Goal: Information Seeking & Learning: Learn about a topic

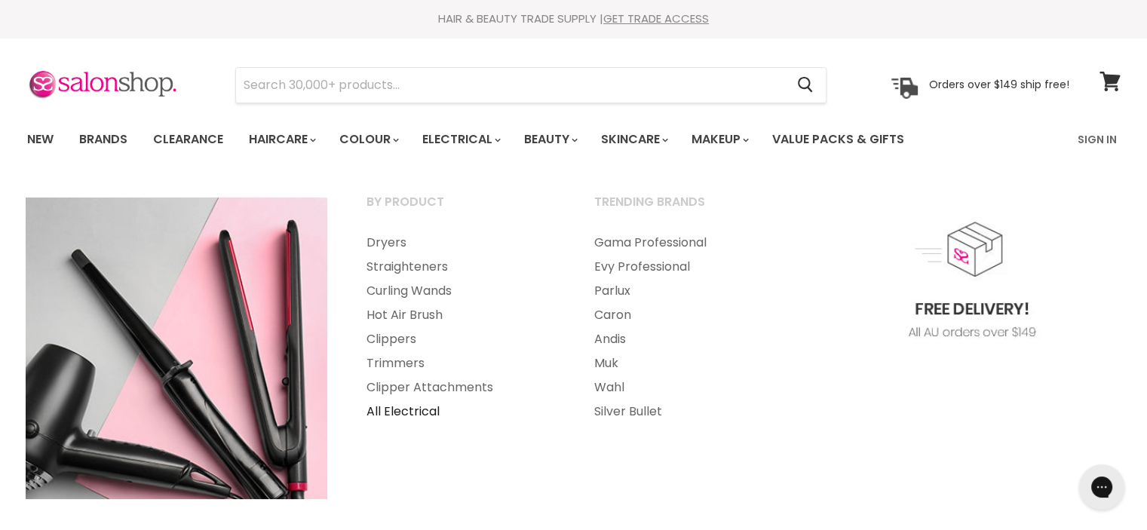
click at [416, 415] on link "All Electrical" at bounding box center [460, 412] width 225 height 24
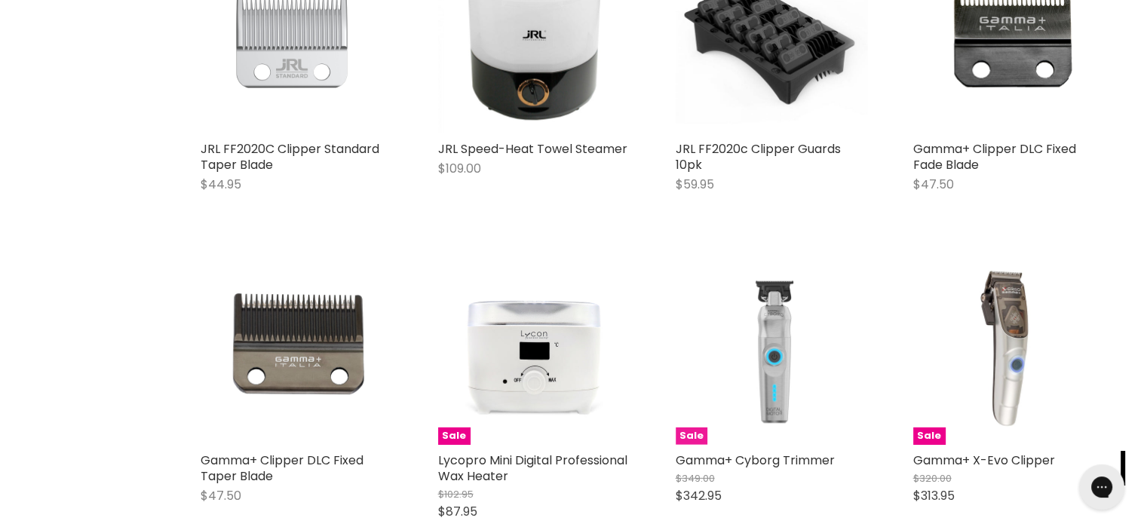
scroll to position [10254, 0]
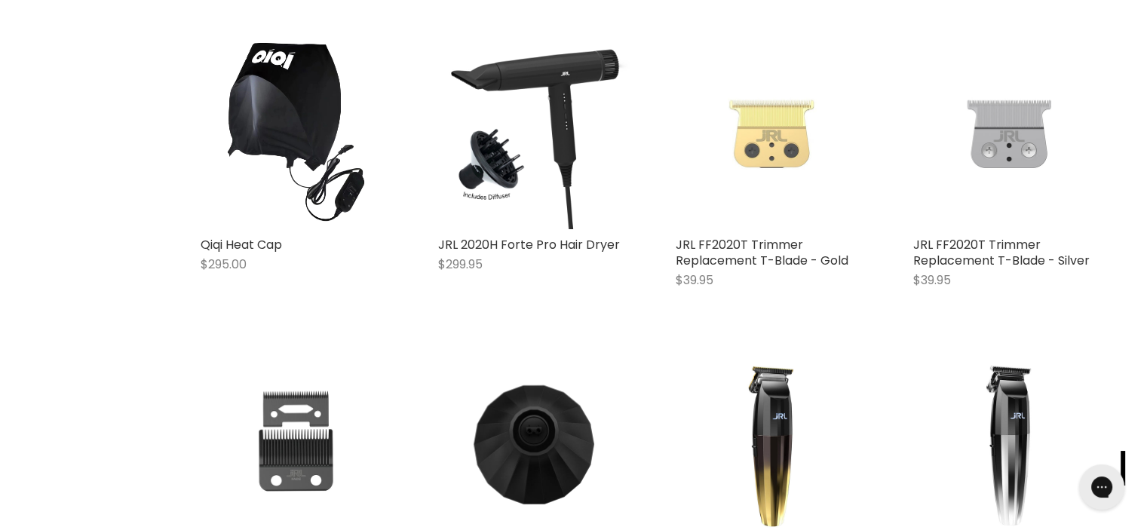
scroll to position [11762, 0]
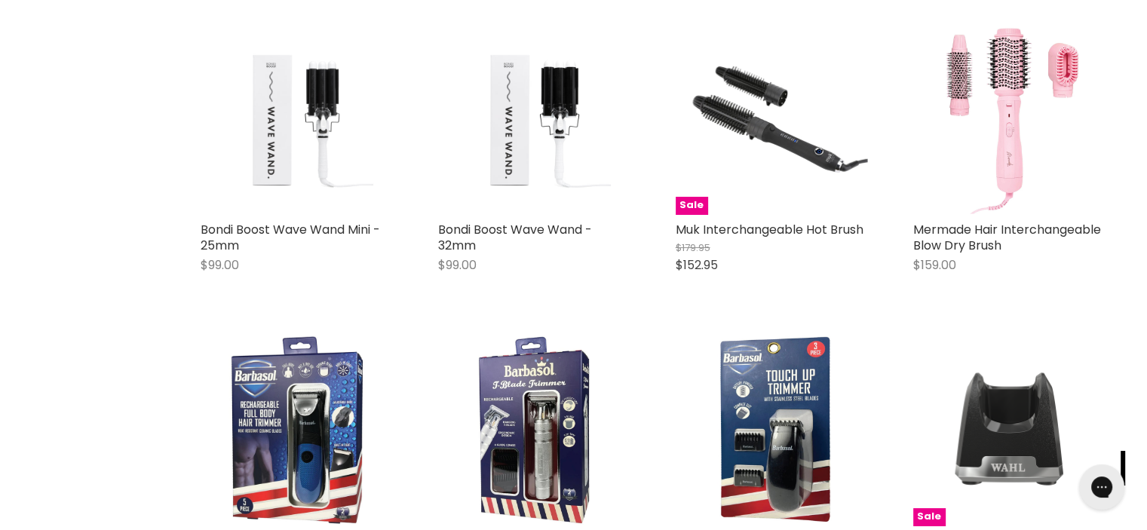
scroll to position [17190, 0]
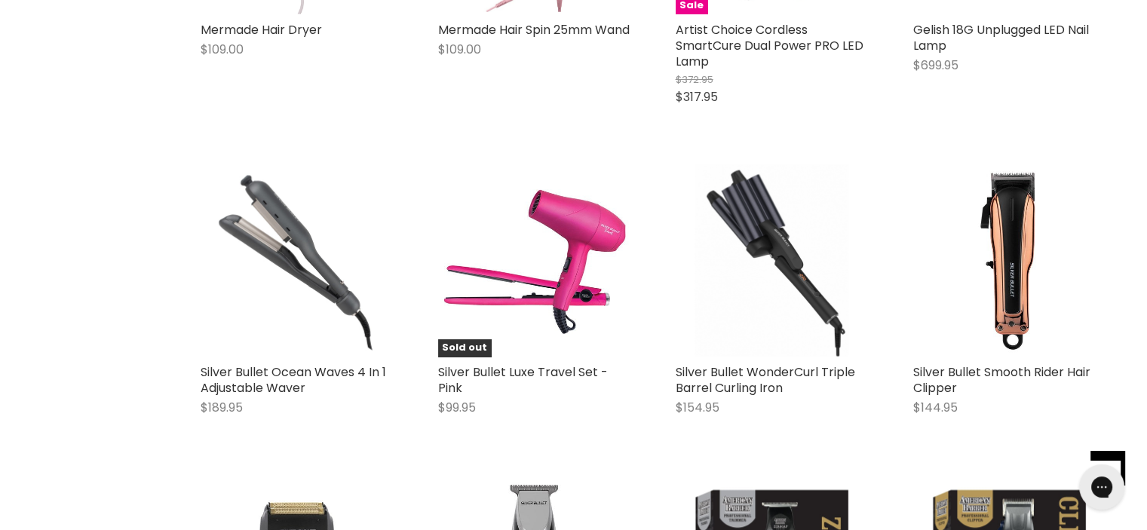
scroll to position [22619, 0]
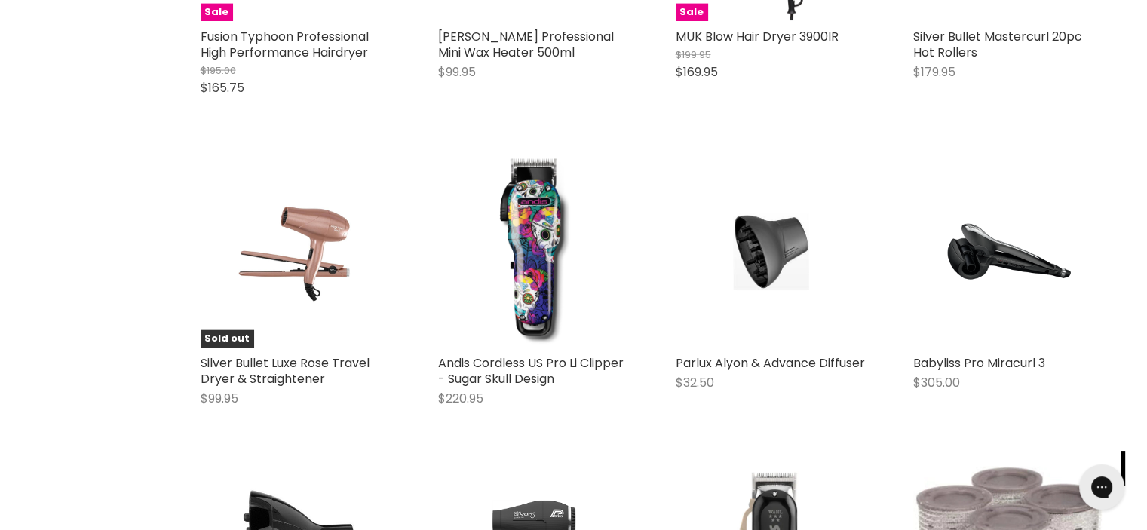
scroll to position [26163, 0]
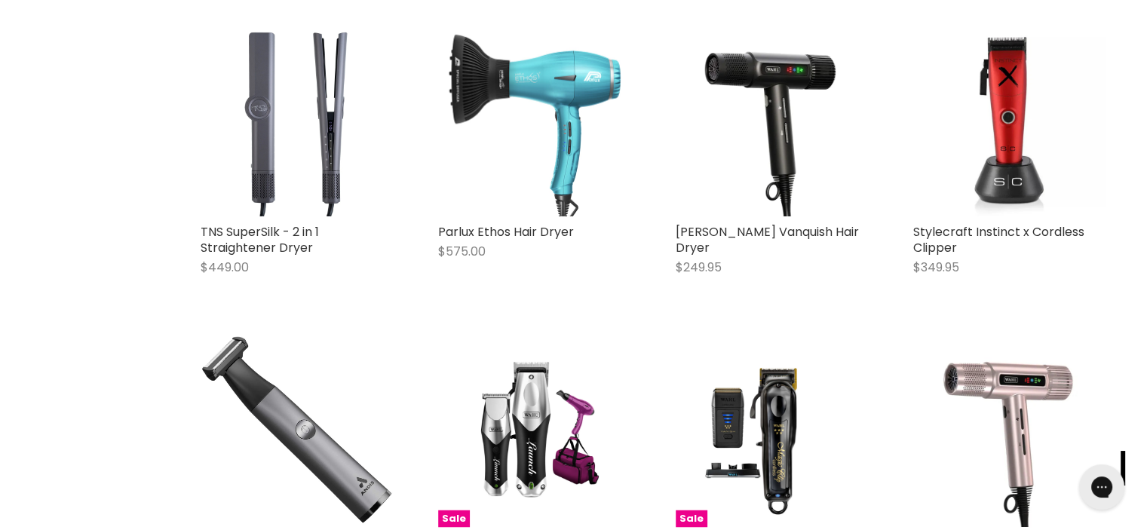
scroll to position [294, 0]
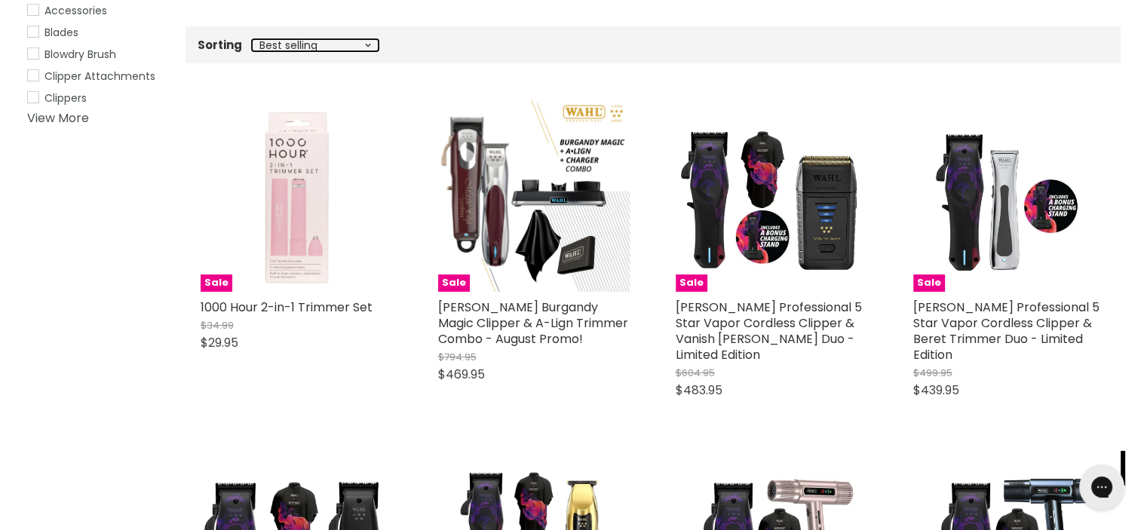
click at [361, 41] on select "Best selling Featured Price, low to high Price, high to low Alphabetically, A-Z…" at bounding box center [315, 45] width 127 height 12
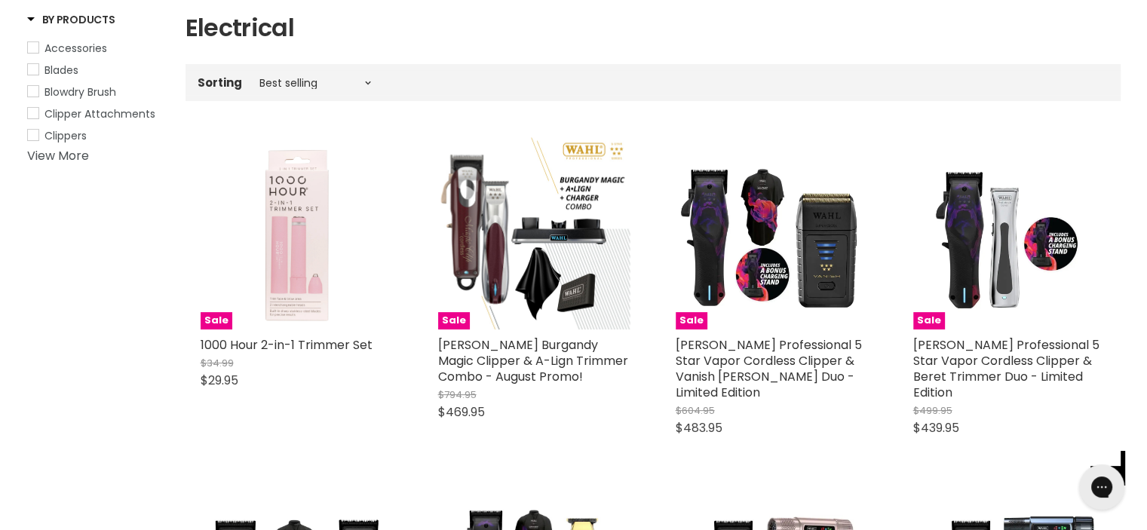
scroll to position [219, 0]
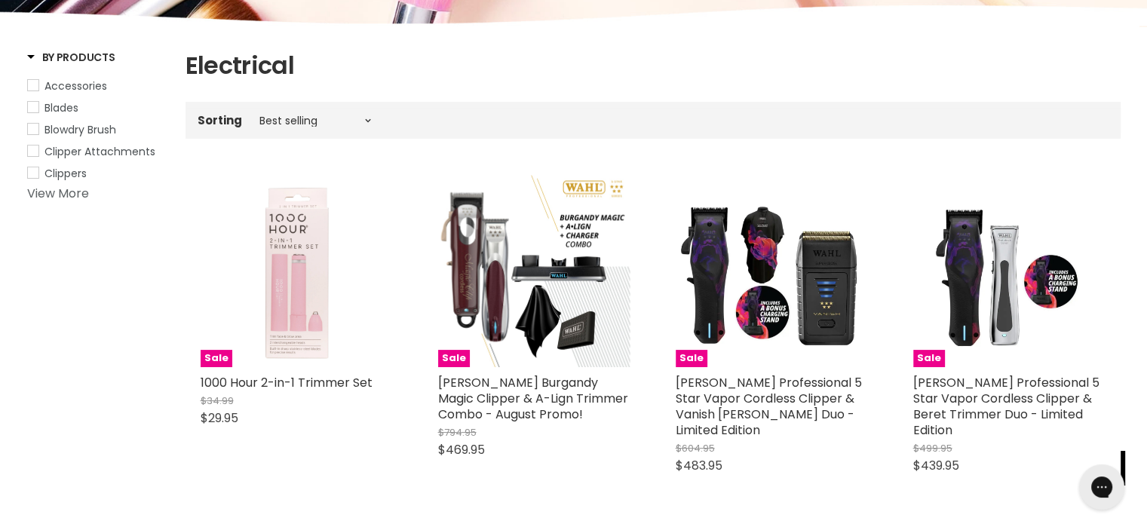
click at [75, 192] on link "View More" at bounding box center [58, 193] width 62 height 17
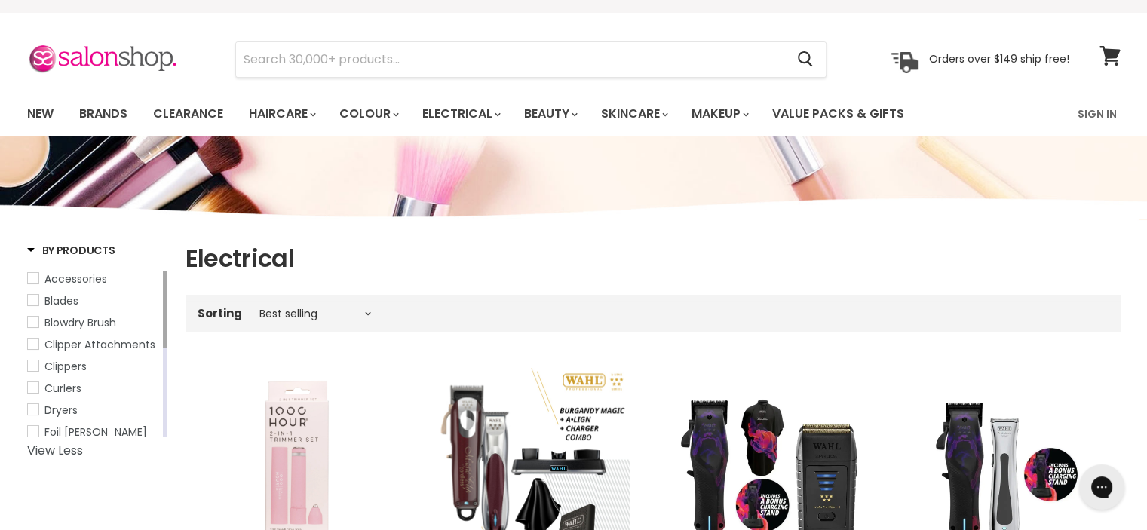
scroll to position [0, 0]
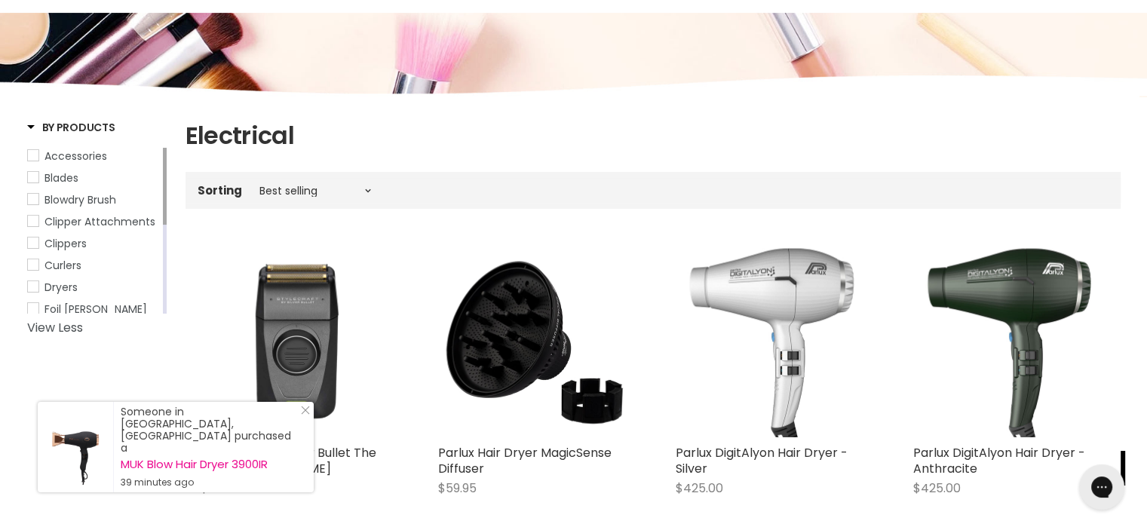
scroll to position [151, 0]
